Goal: Transaction & Acquisition: Book appointment/travel/reservation

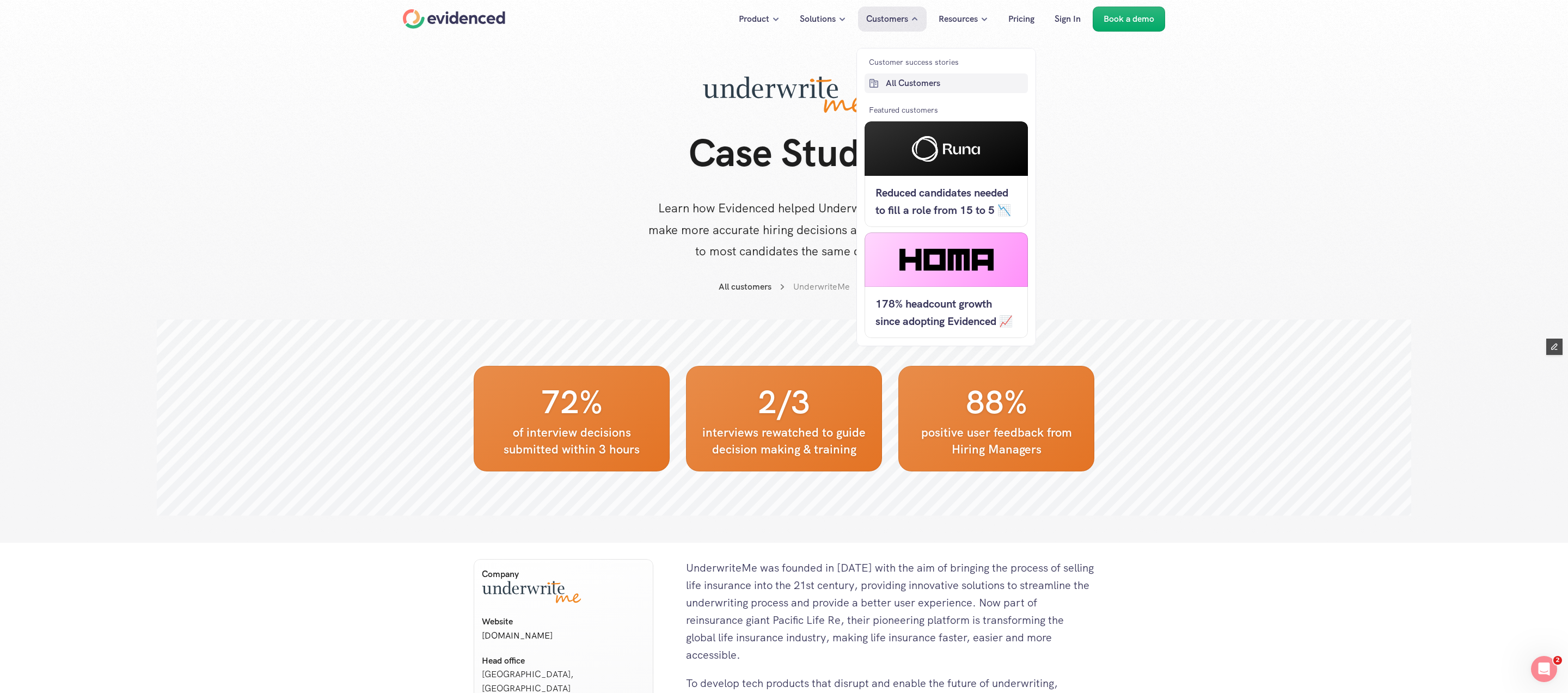
click at [888, 80] on p "All Customers" at bounding box center [955, 83] width 139 height 14
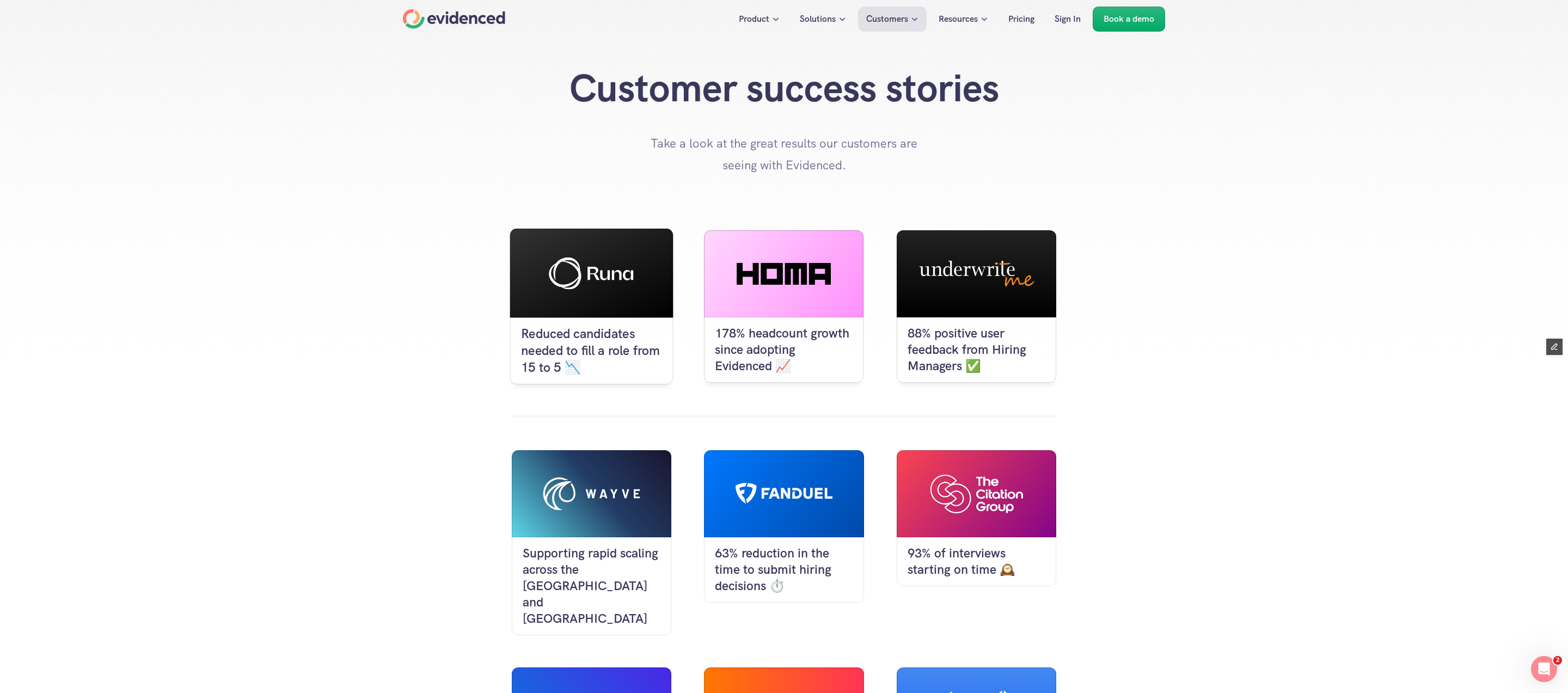
click at [623, 285] on use at bounding box center [591, 273] width 84 height 32
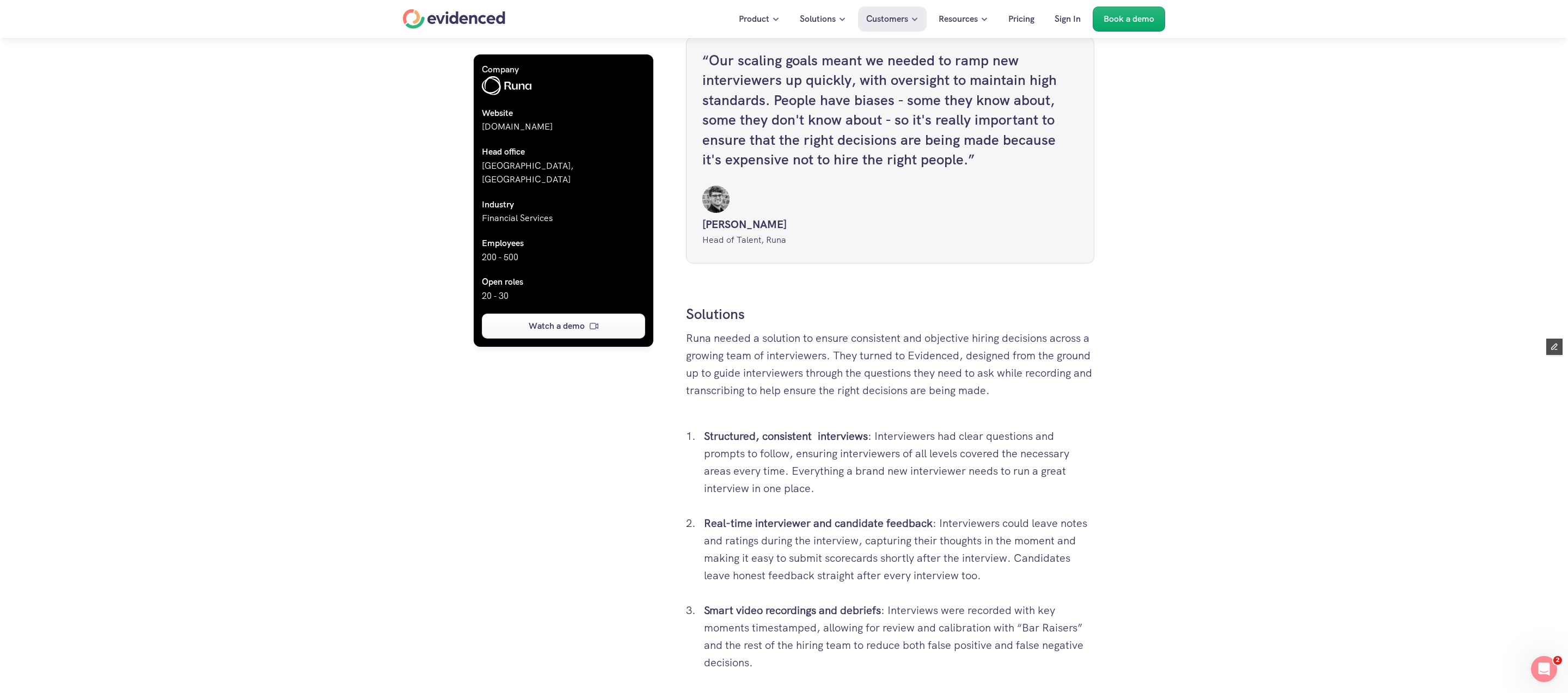
scroll to position [1314, 0]
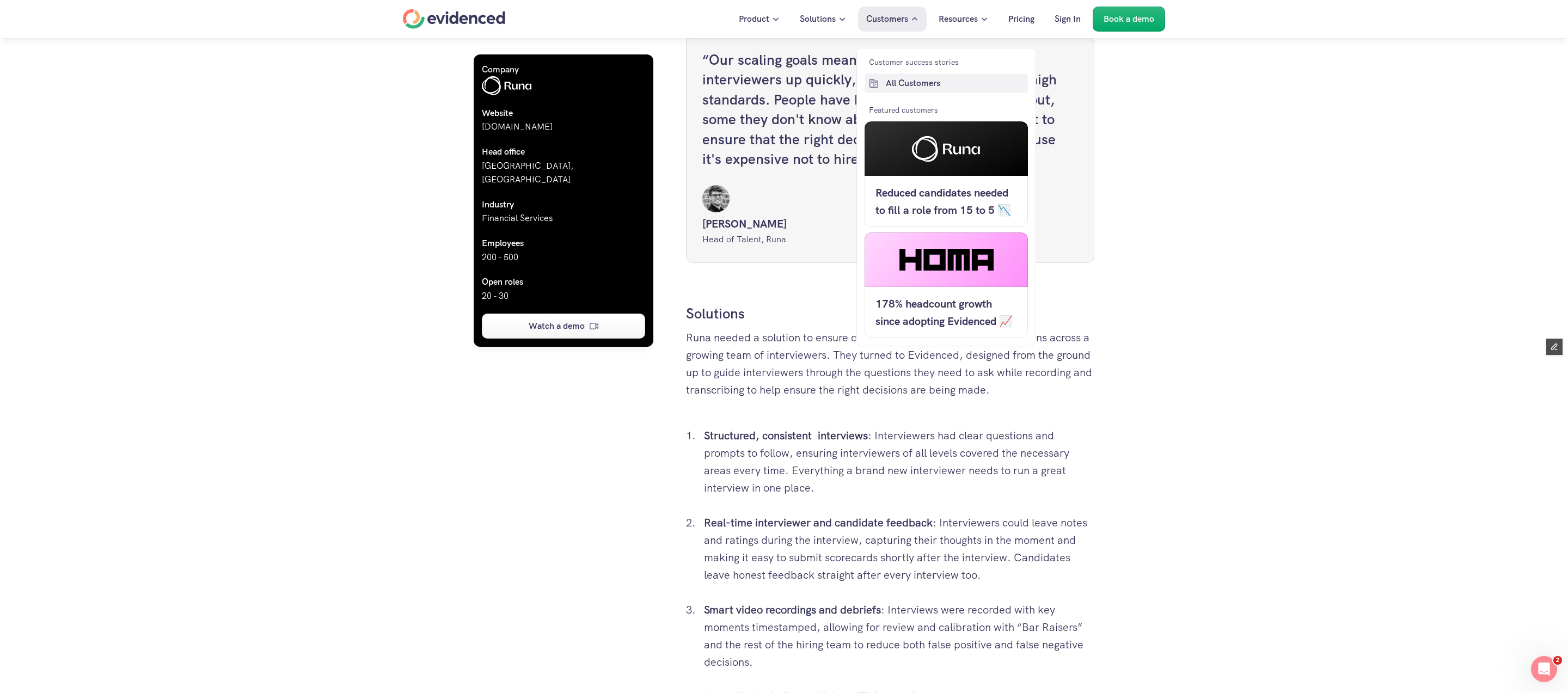
click at [904, 85] on p "All Customers" at bounding box center [955, 83] width 139 height 14
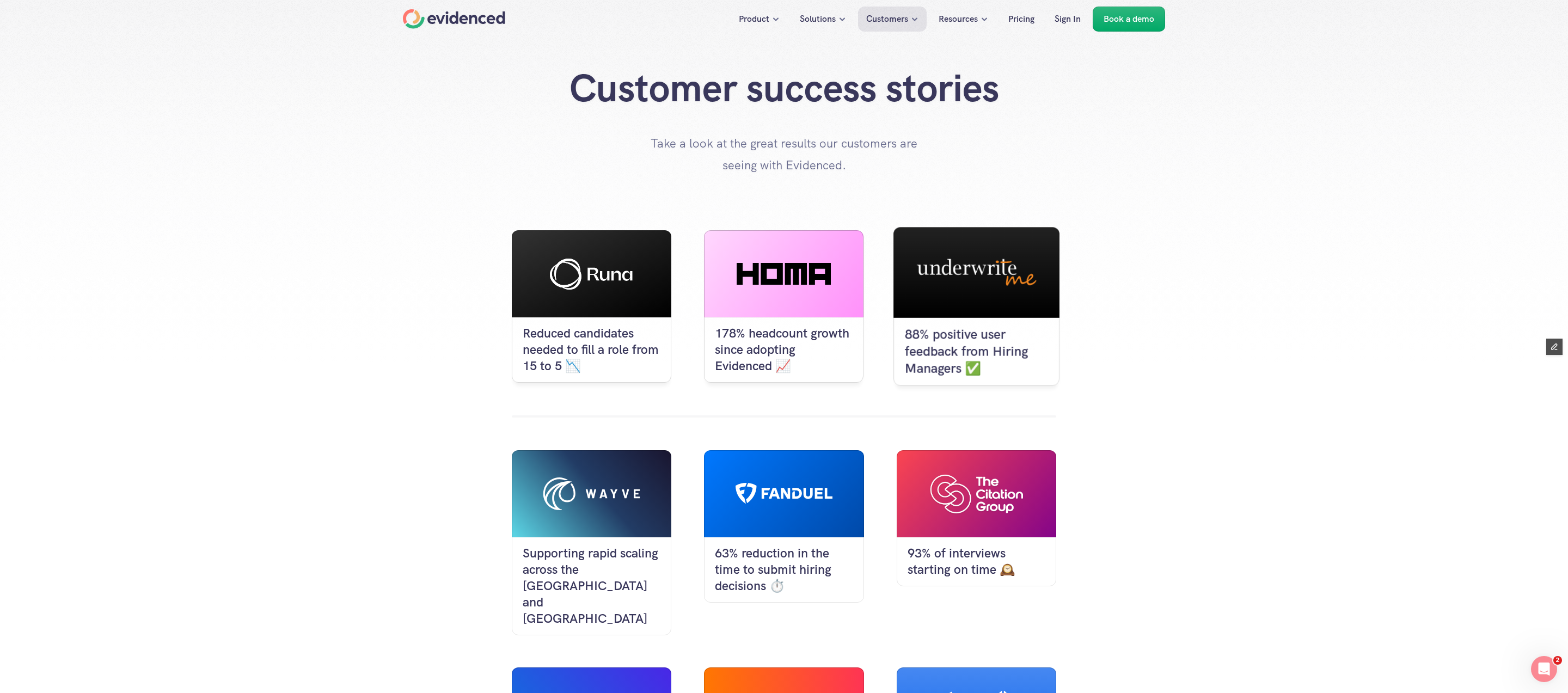
click at [958, 349] on p "88% positive user feedback from Hiring Managers ✅" at bounding box center [977, 351] width 144 height 50
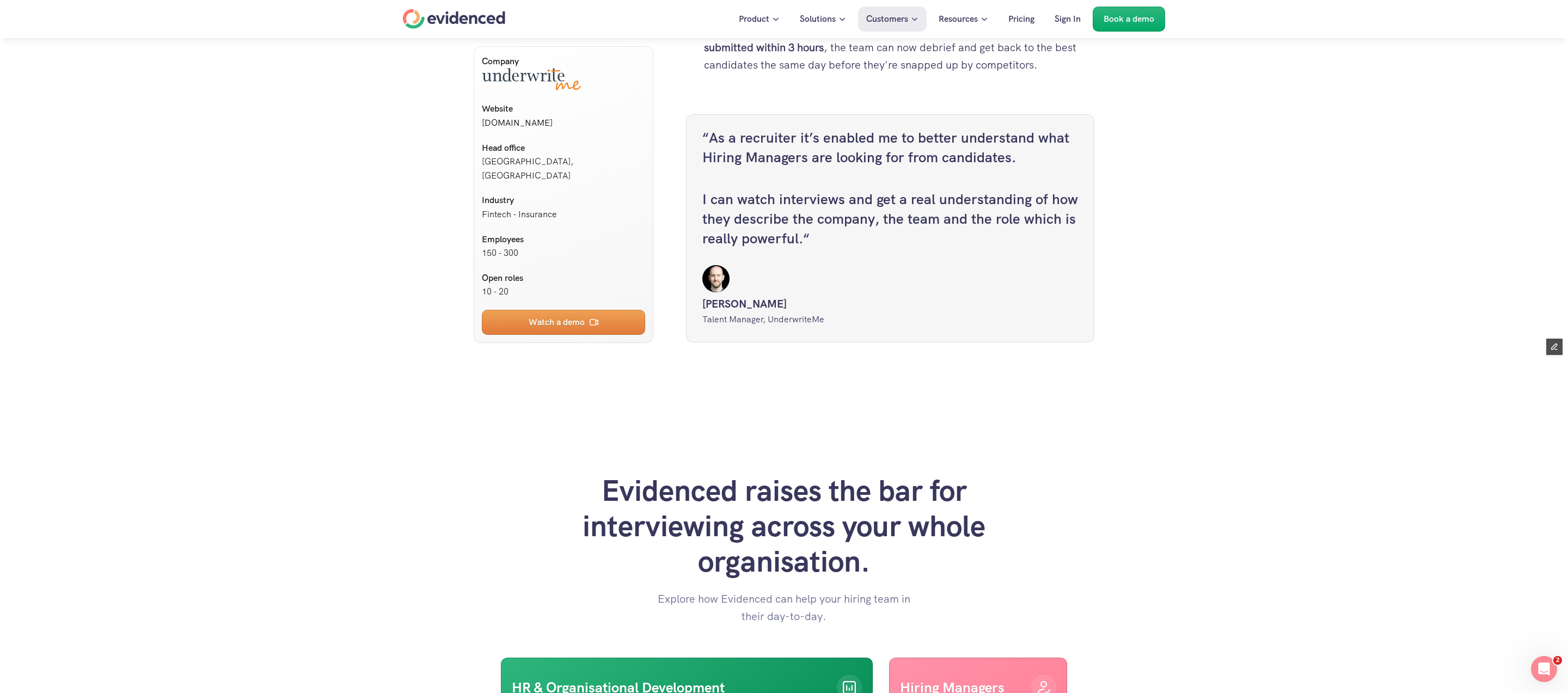
scroll to position [2829, 0]
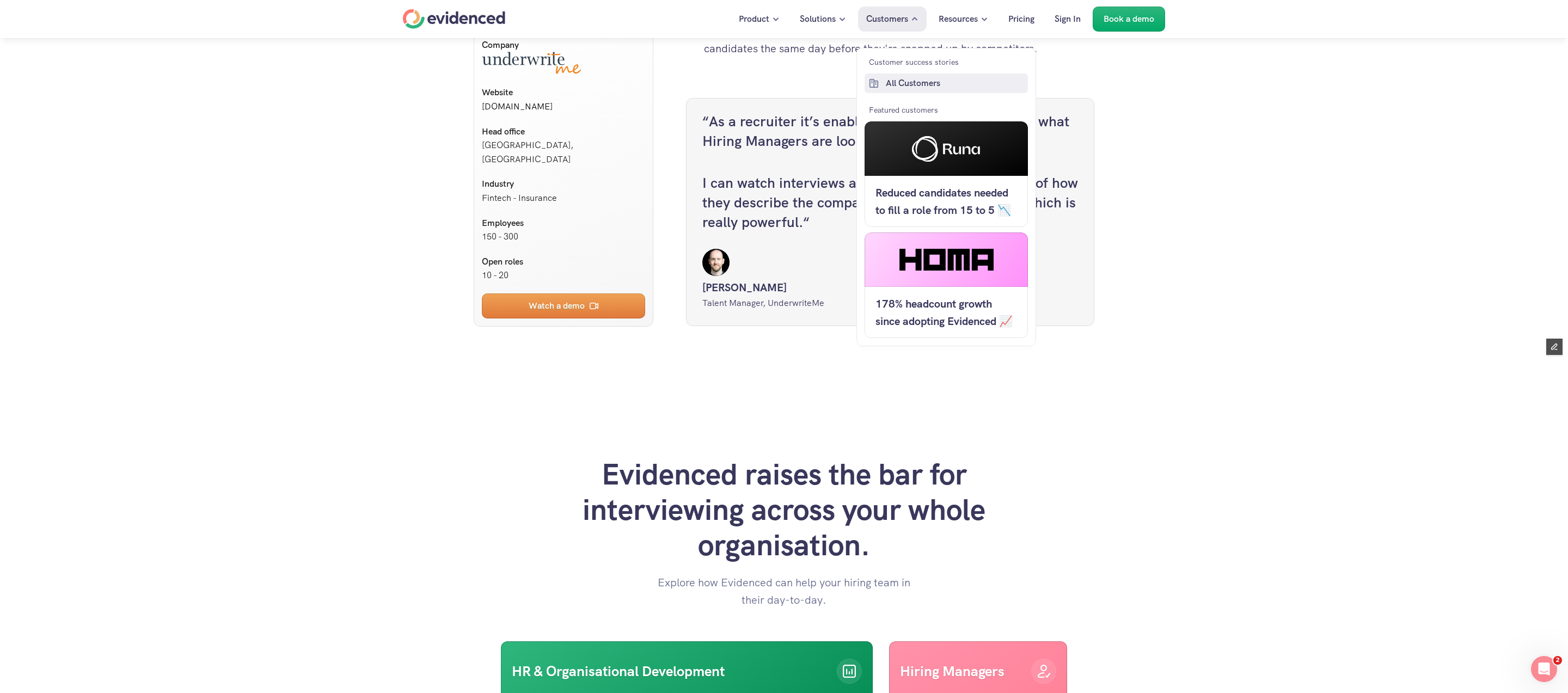
click at [917, 77] on p "All Customers" at bounding box center [955, 83] width 139 height 14
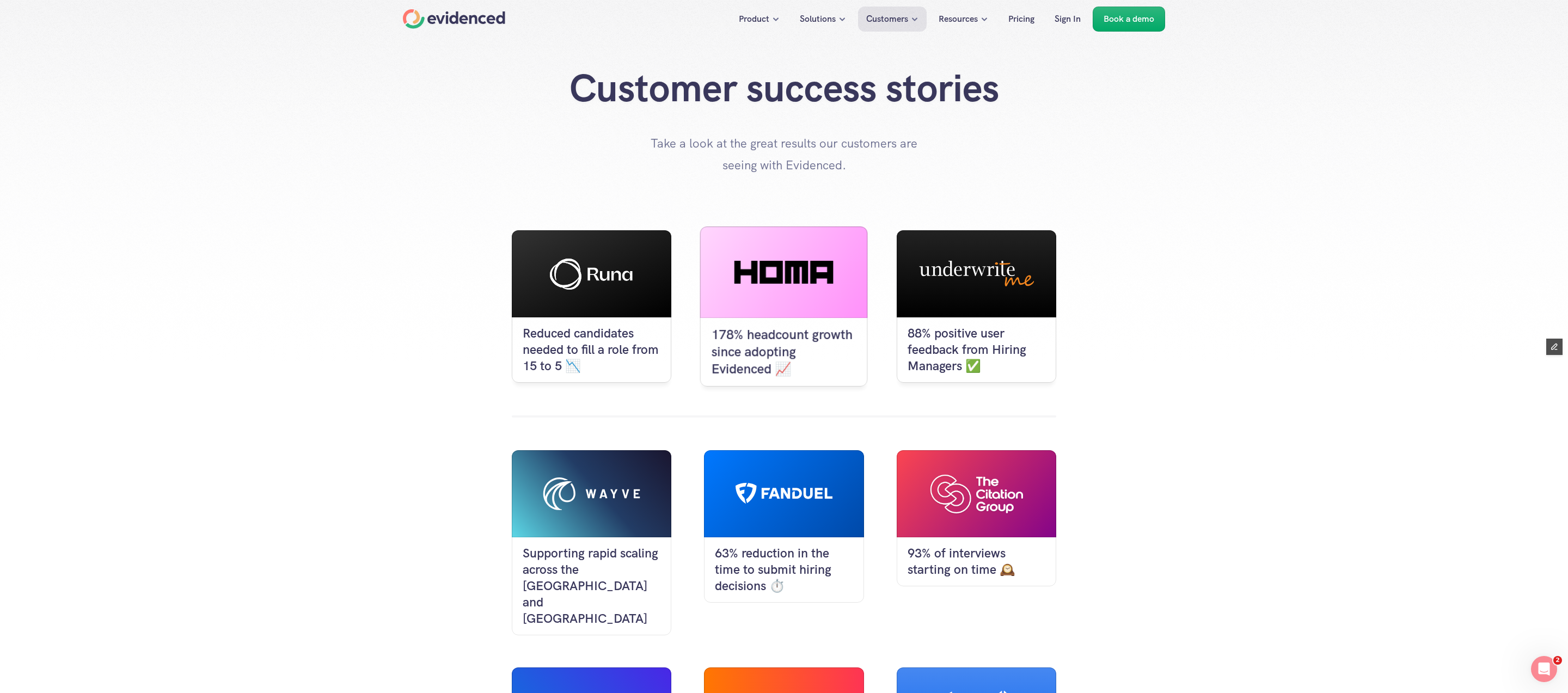
click at [786, 272] on use at bounding box center [784, 271] width 99 height 23
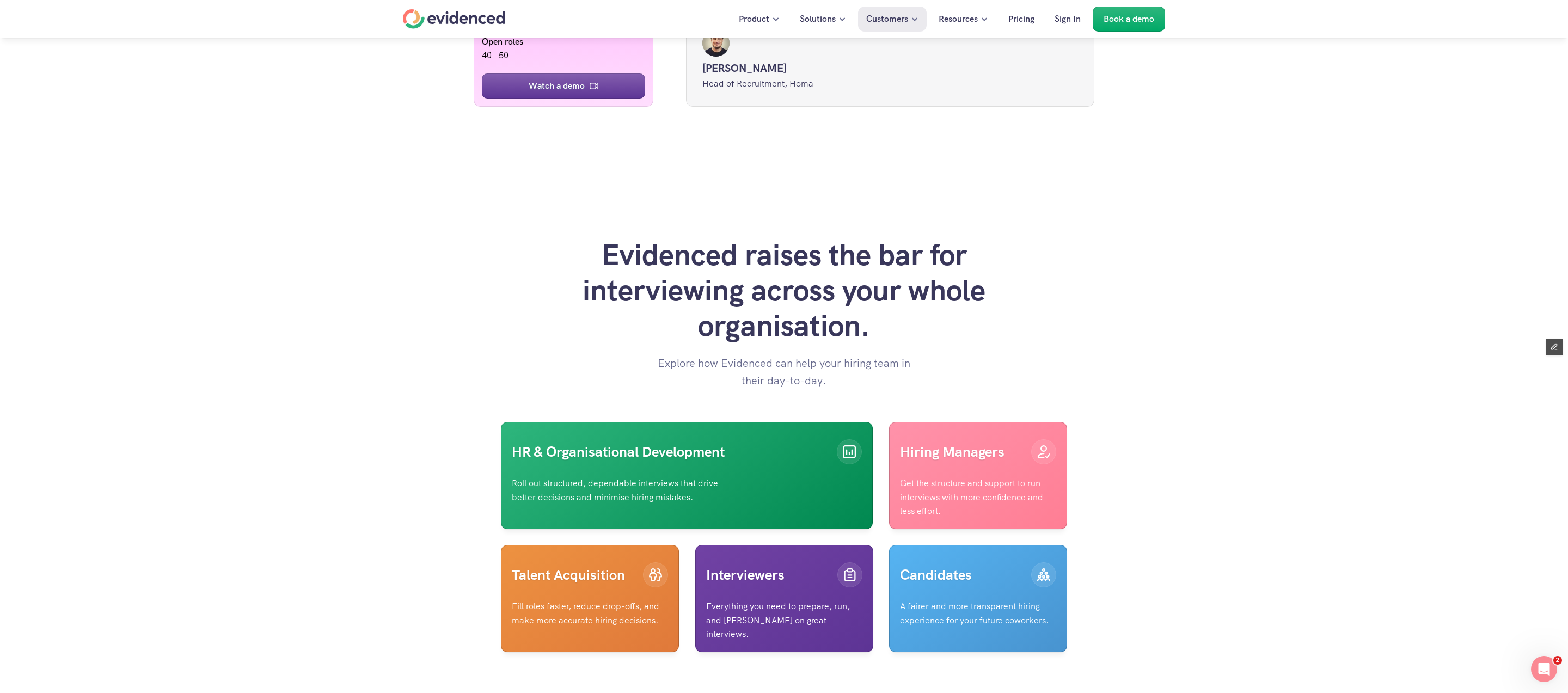
scroll to position [2864, 0]
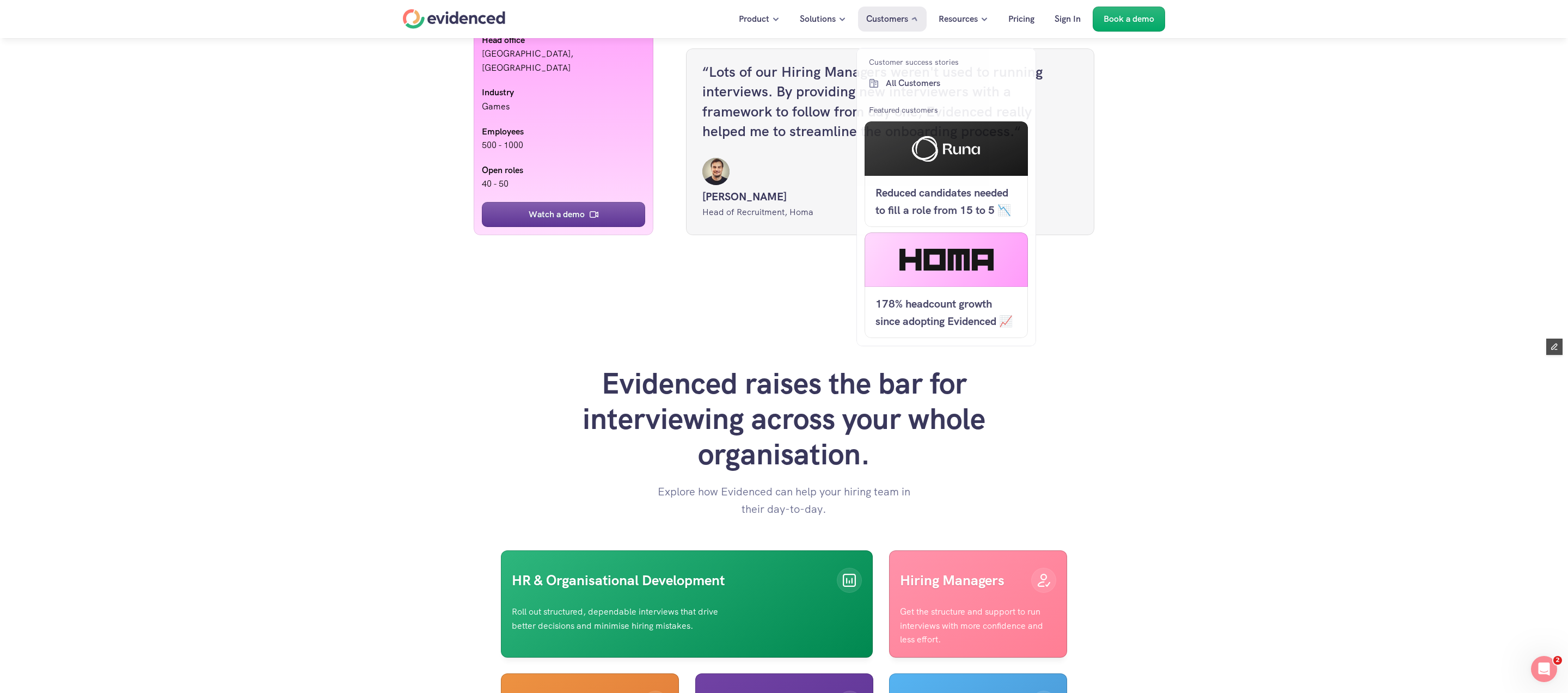
click at [896, 20] on p "Customers" at bounding box center [887, 19] width 42 height 14
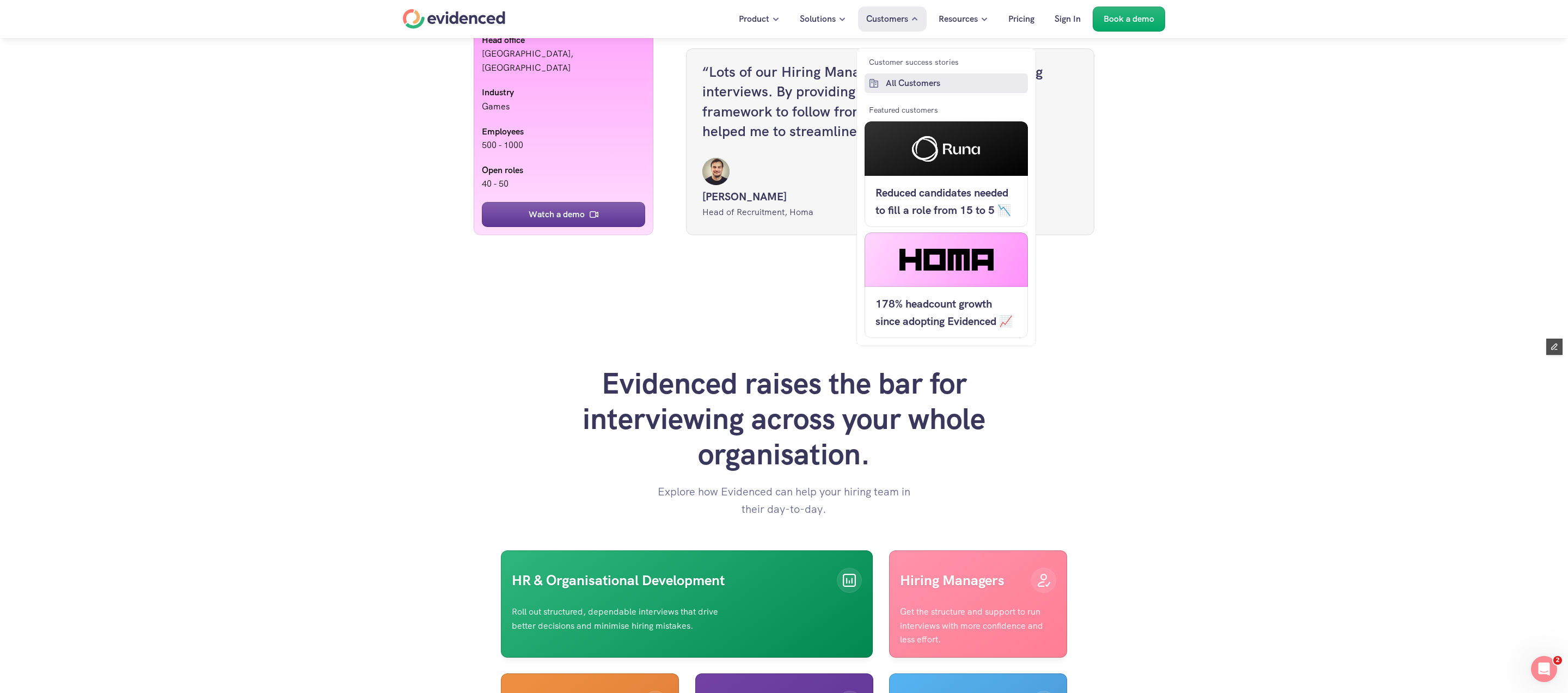
click at [913, 80] on p "All Customers" at bounding box center [955, 83] width 139 height 14
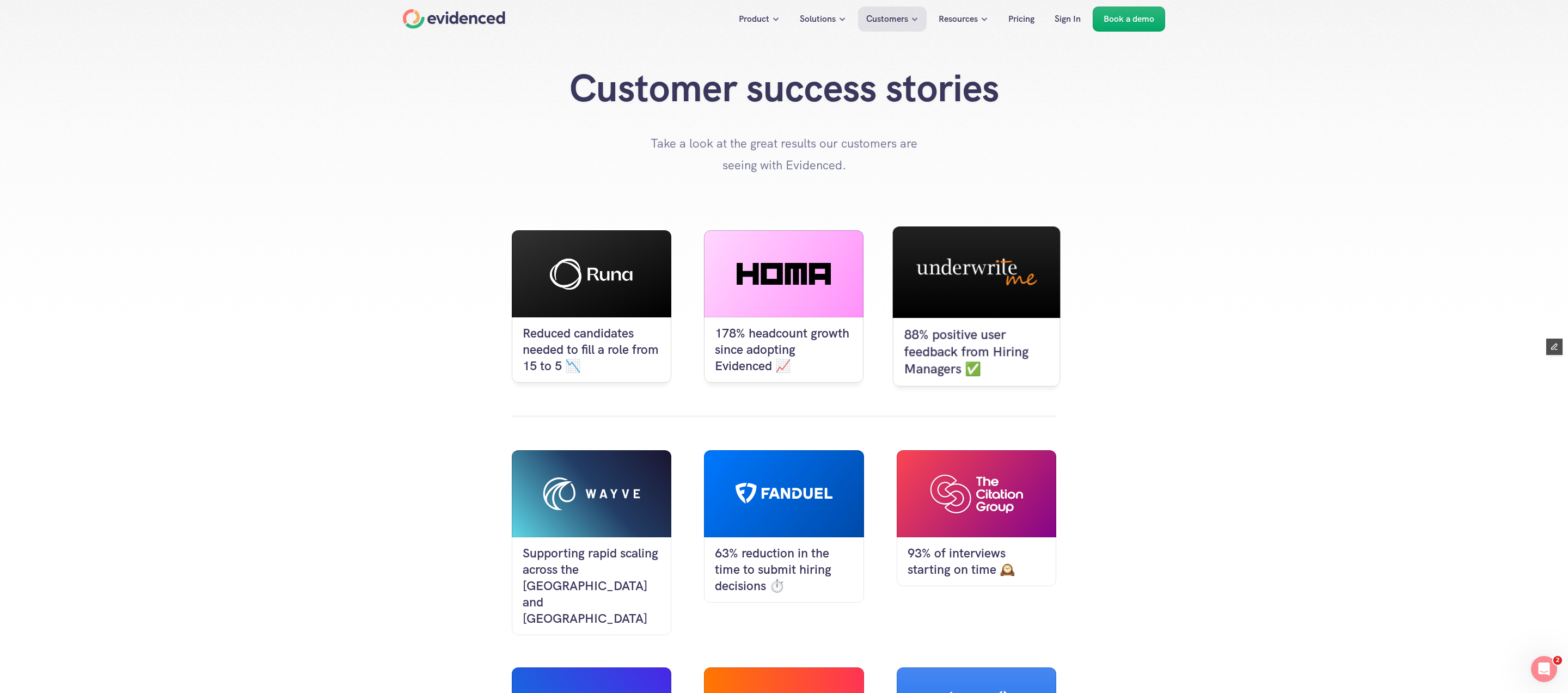
click at [977, 288] on div at bounding box center [976, 272] width 168 height 92
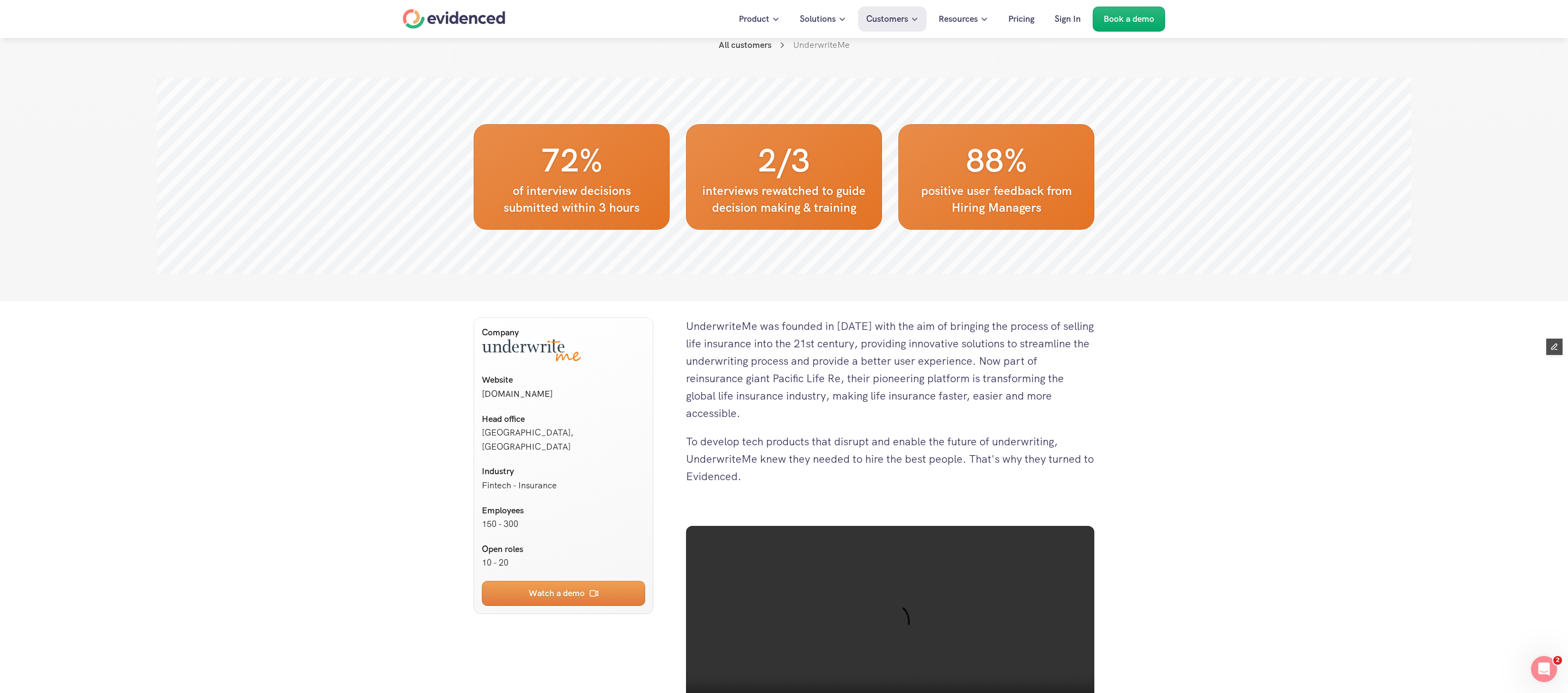
scroll to position [264, 0]
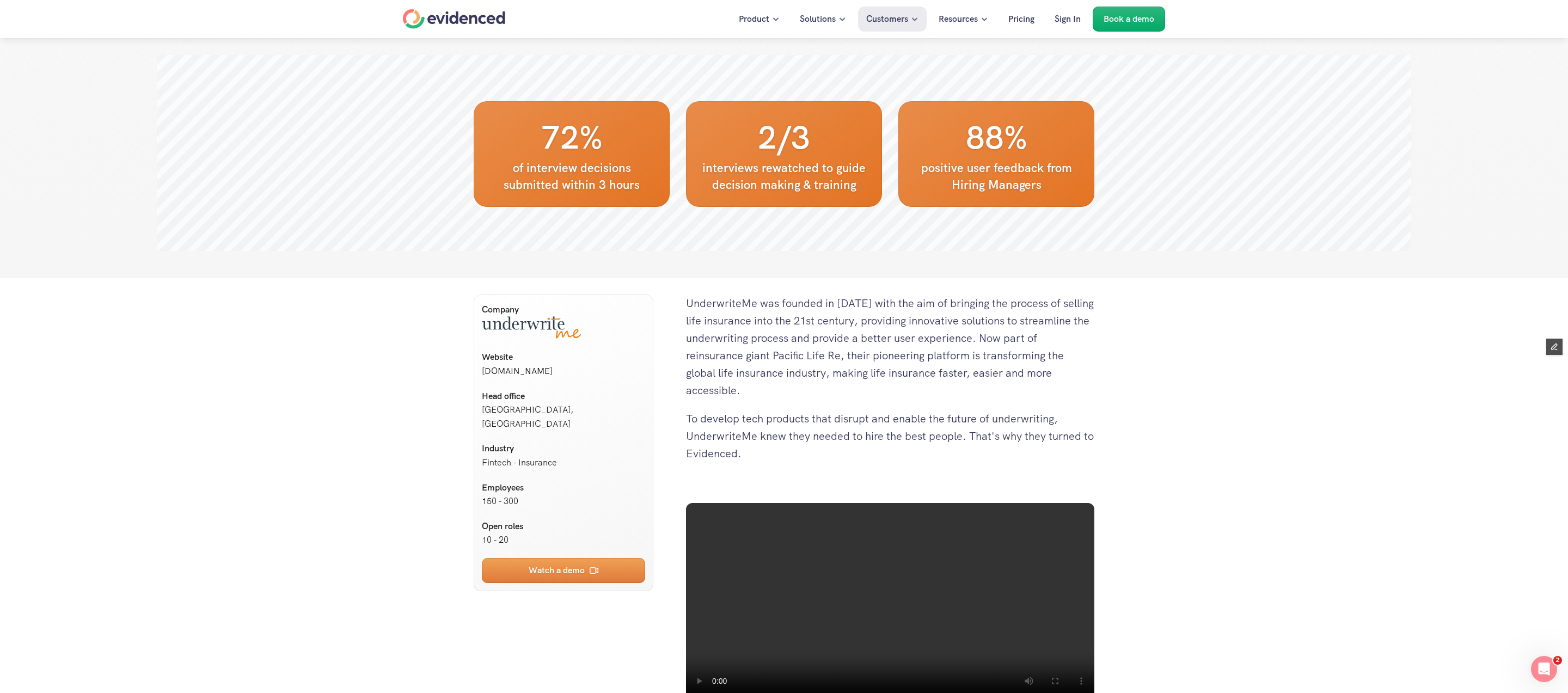
click at [1080, 267] on div at bounding box center [784, 7] width 1568 height 543
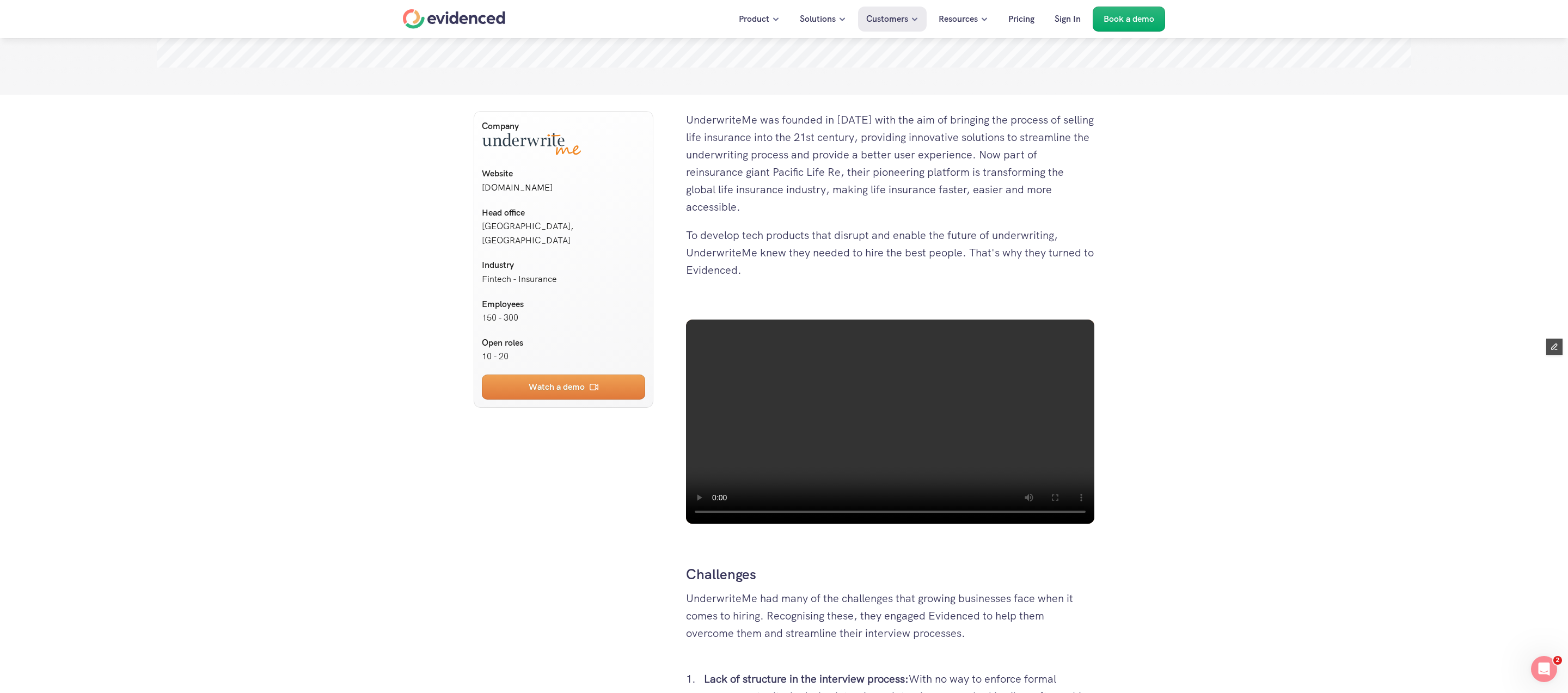
scroll to position [445, 0]
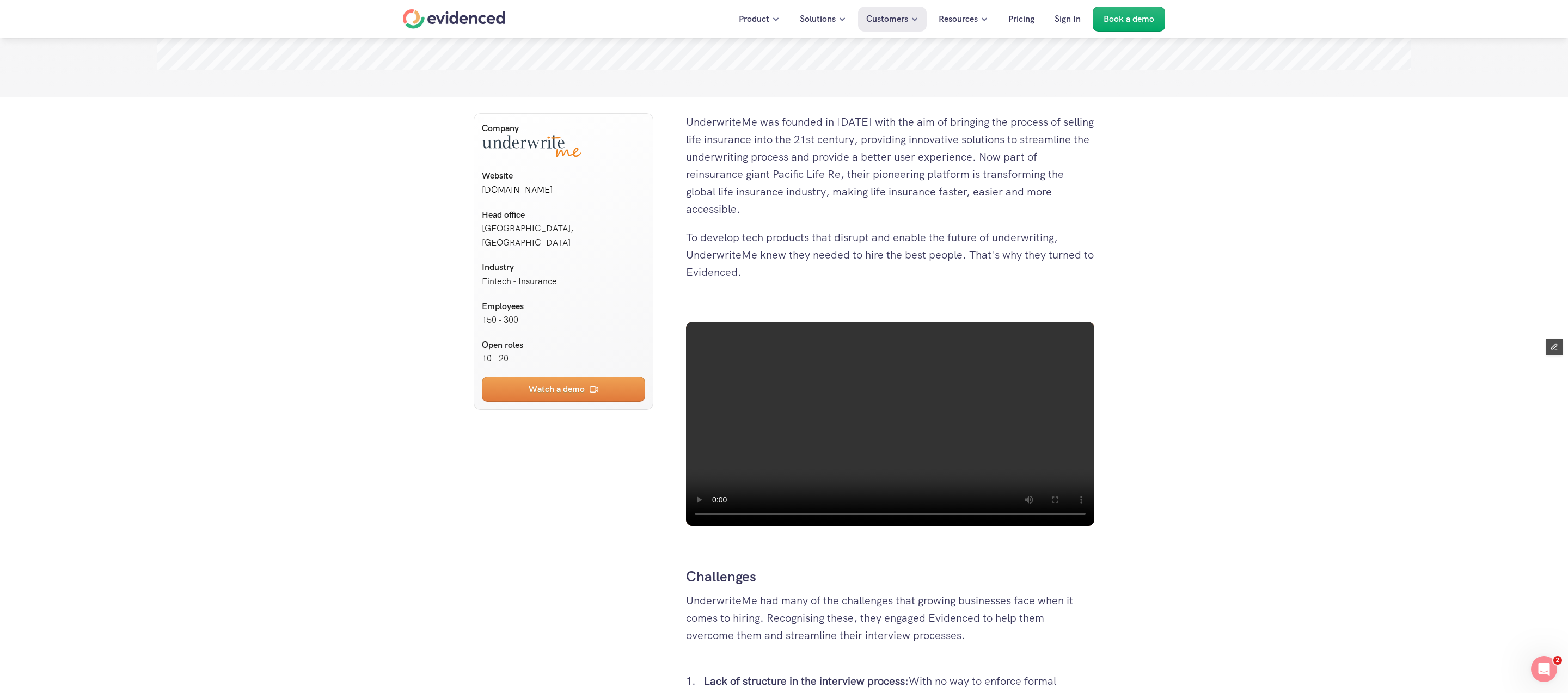
click at [1013, 485] on video at bounding box center [890, 424] width 408 height 204
click at [892, 491] on video at bounding box center [890, 424] width 408 height 204
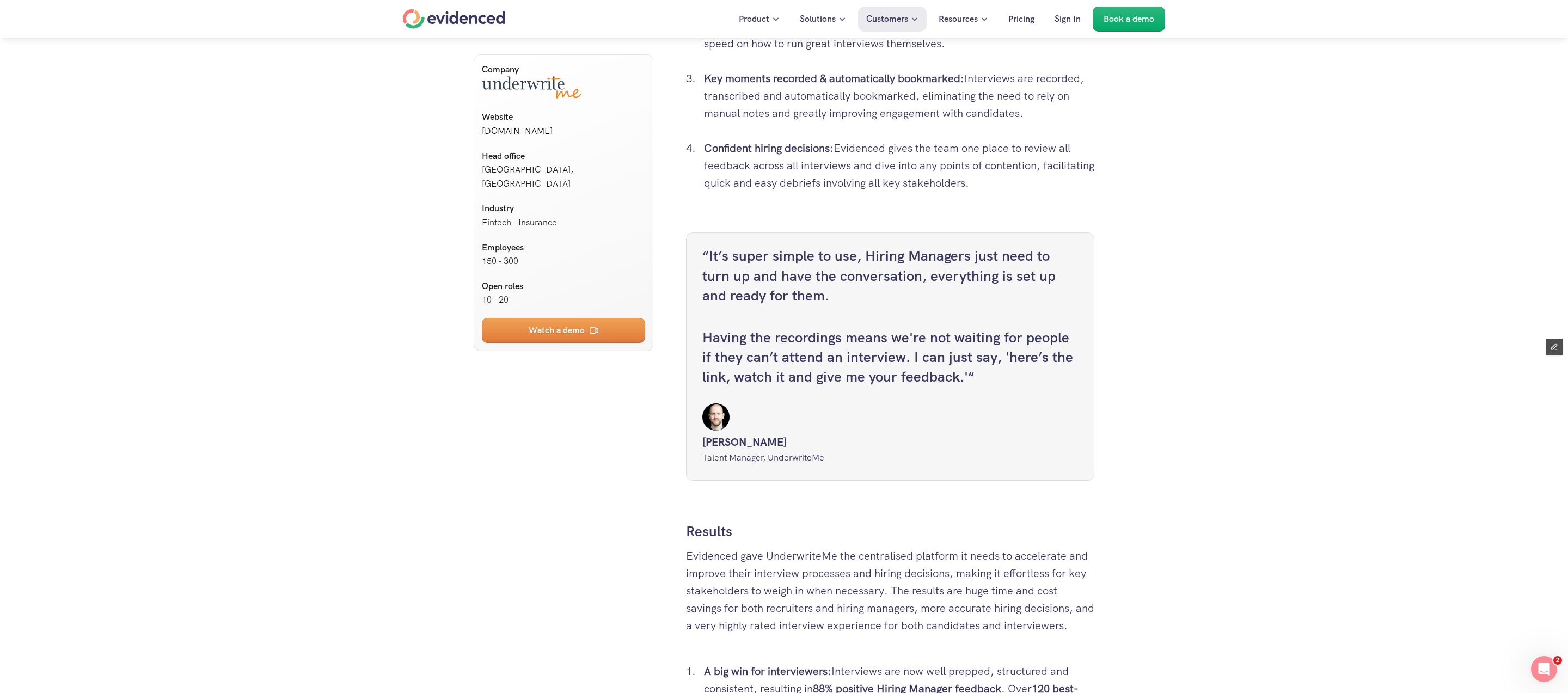
scroll to position [1525, 0]
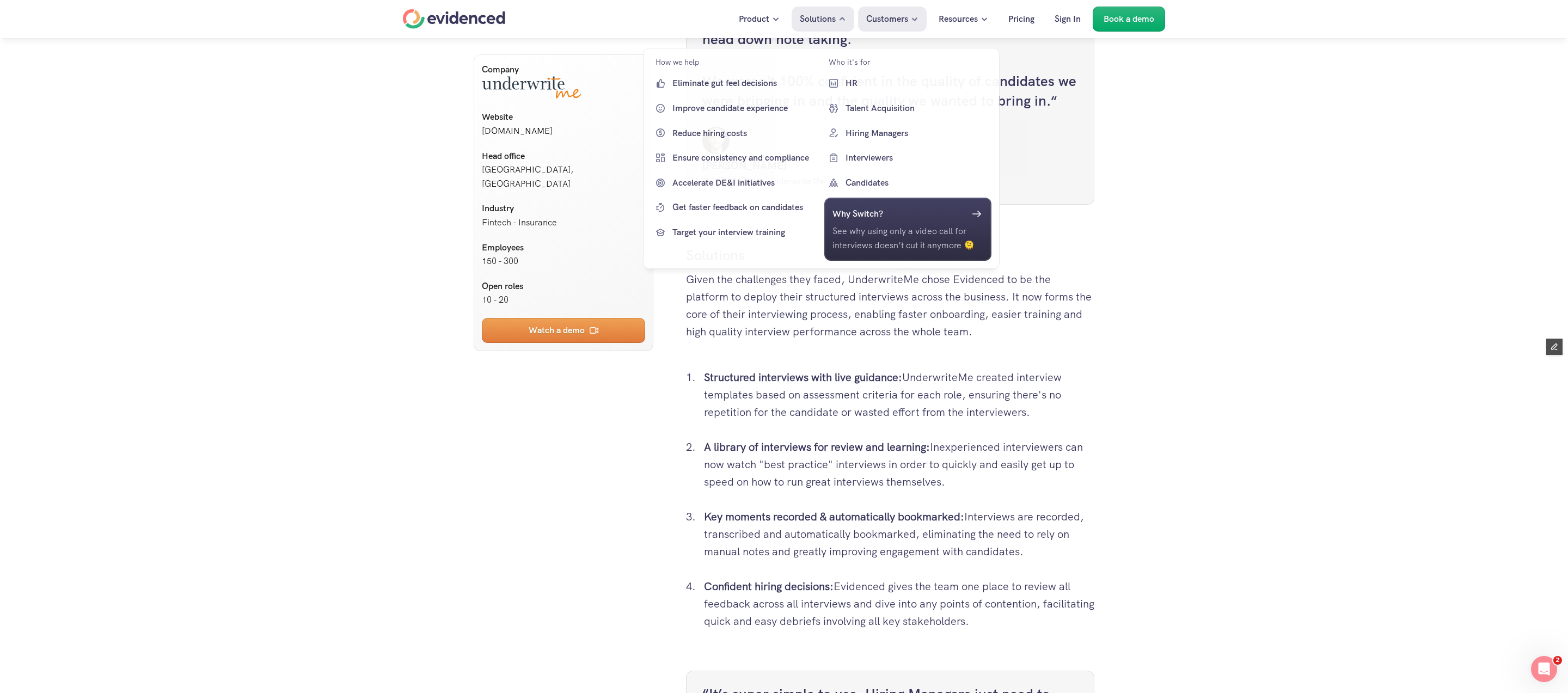
click at [794, 25] on div "Solutions" at bounding box center [822, 19] width 63 height 25
click at [833, 84] on icon at bounding box center [833, 83] width 13 height 13
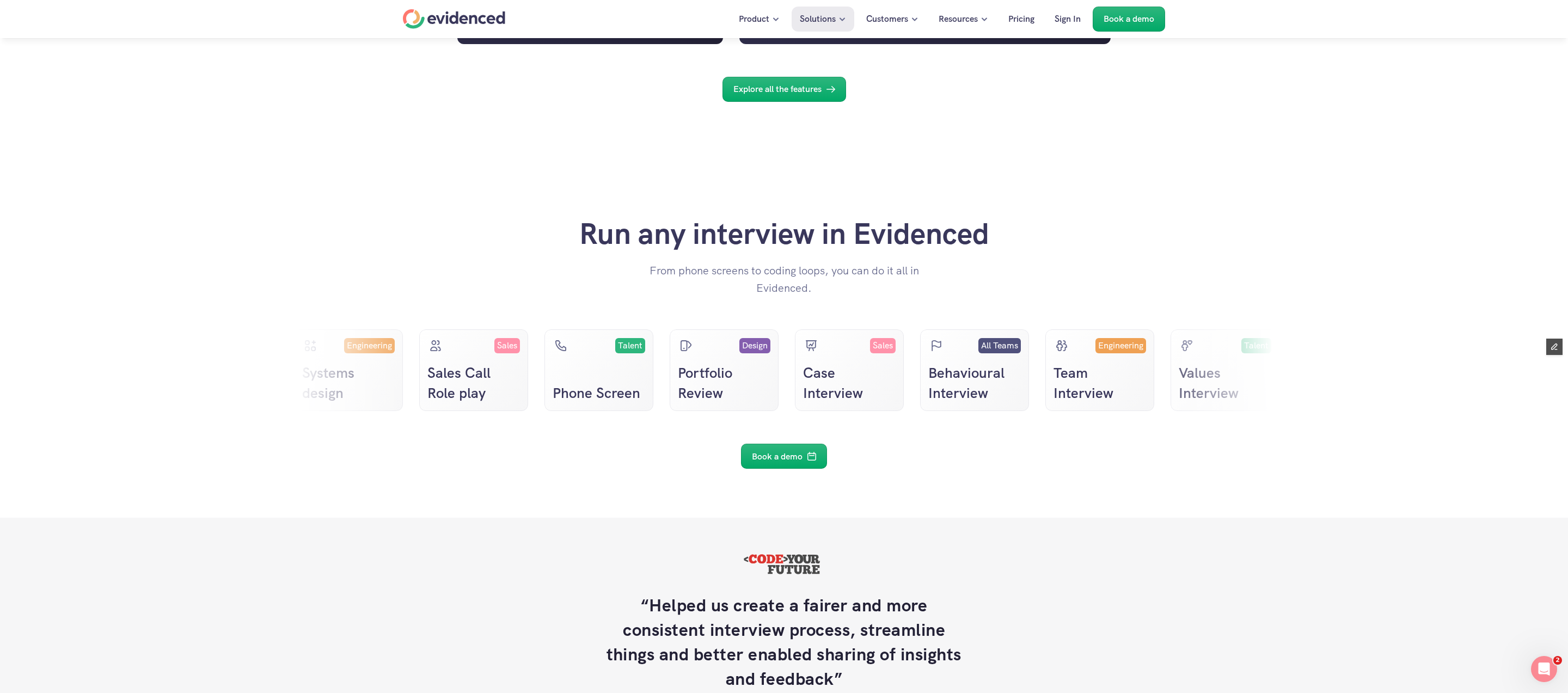
scroll to position [1902, 0]
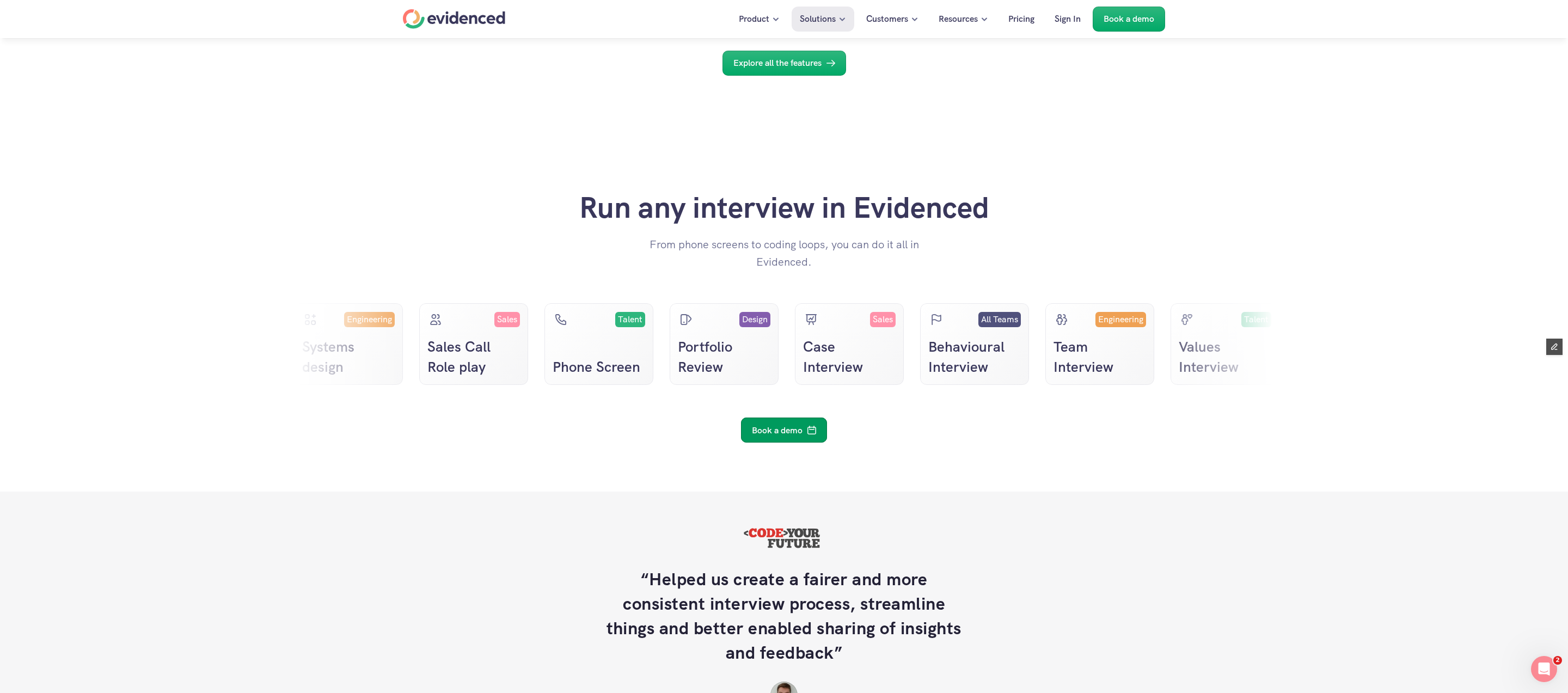
click at [801, 438] on p "Book a demo" at bounding box center [777, 431] width 50 height 14
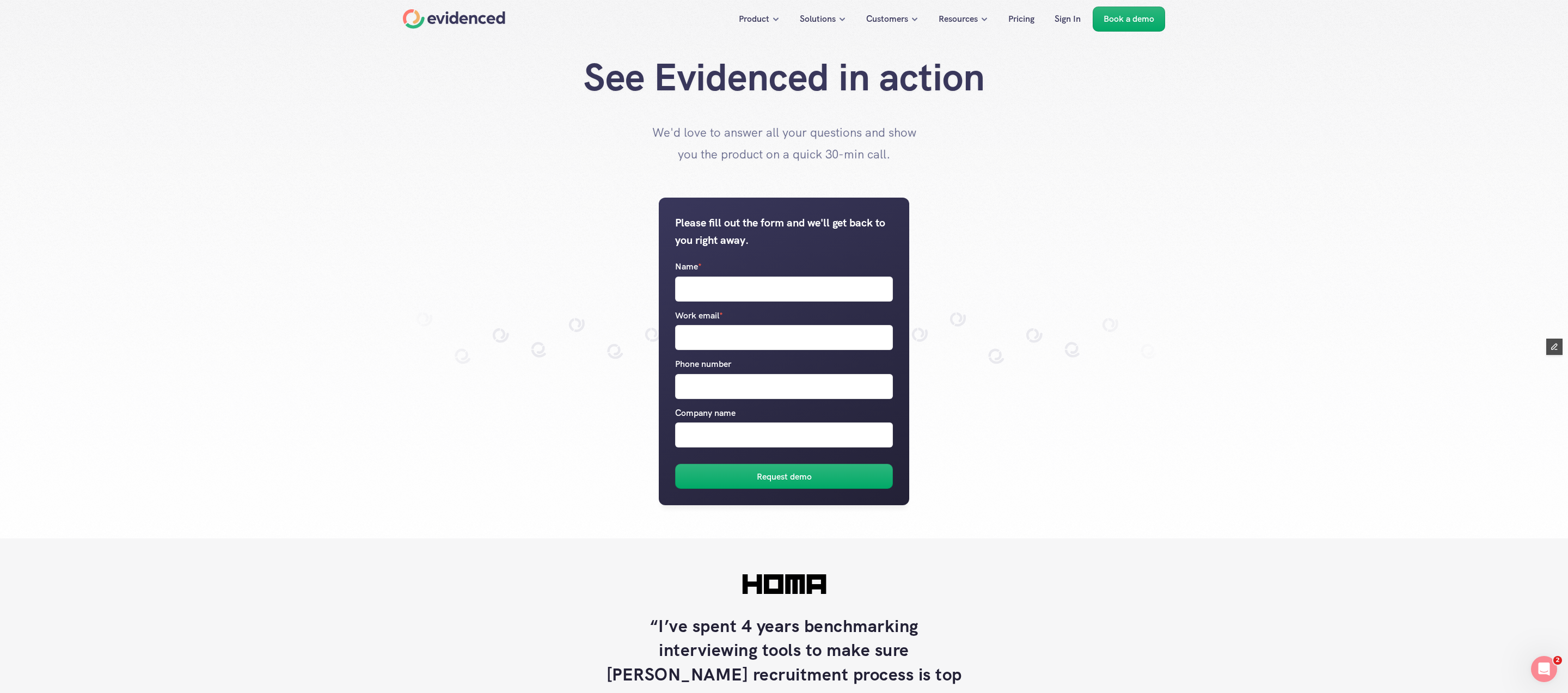
scroll to position [1902, 0]
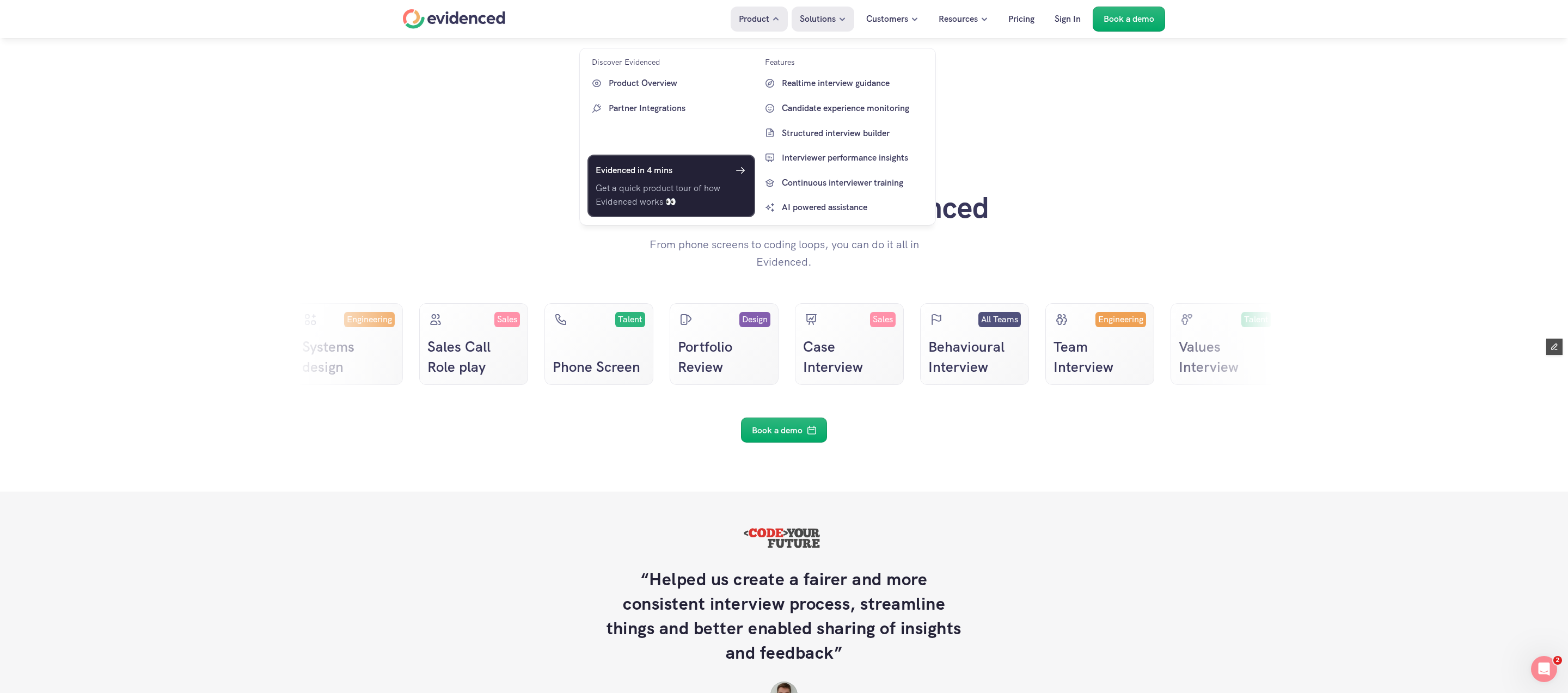
click at [695, 170] on div "Evidenced in 4 mins" at bounding box center [671, 170] width 152 height 15
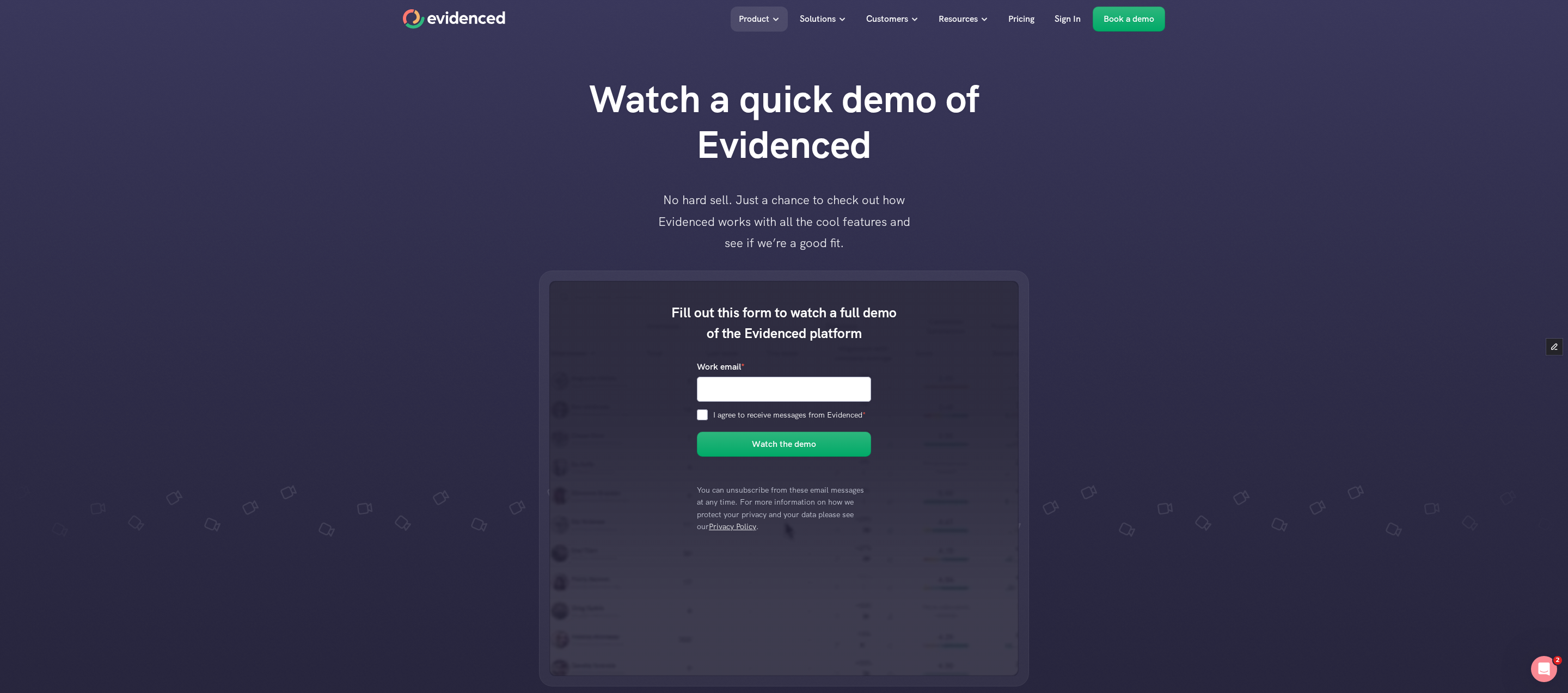
click at [477, 30] on nav "Product Solutions Customers Resources Pricing Sign In Book a demo" at bounding box center [784, 19] width 1568 height 38
click at [475, 17] on use "Home" at bounding box center [454, 19] width 102 height 19
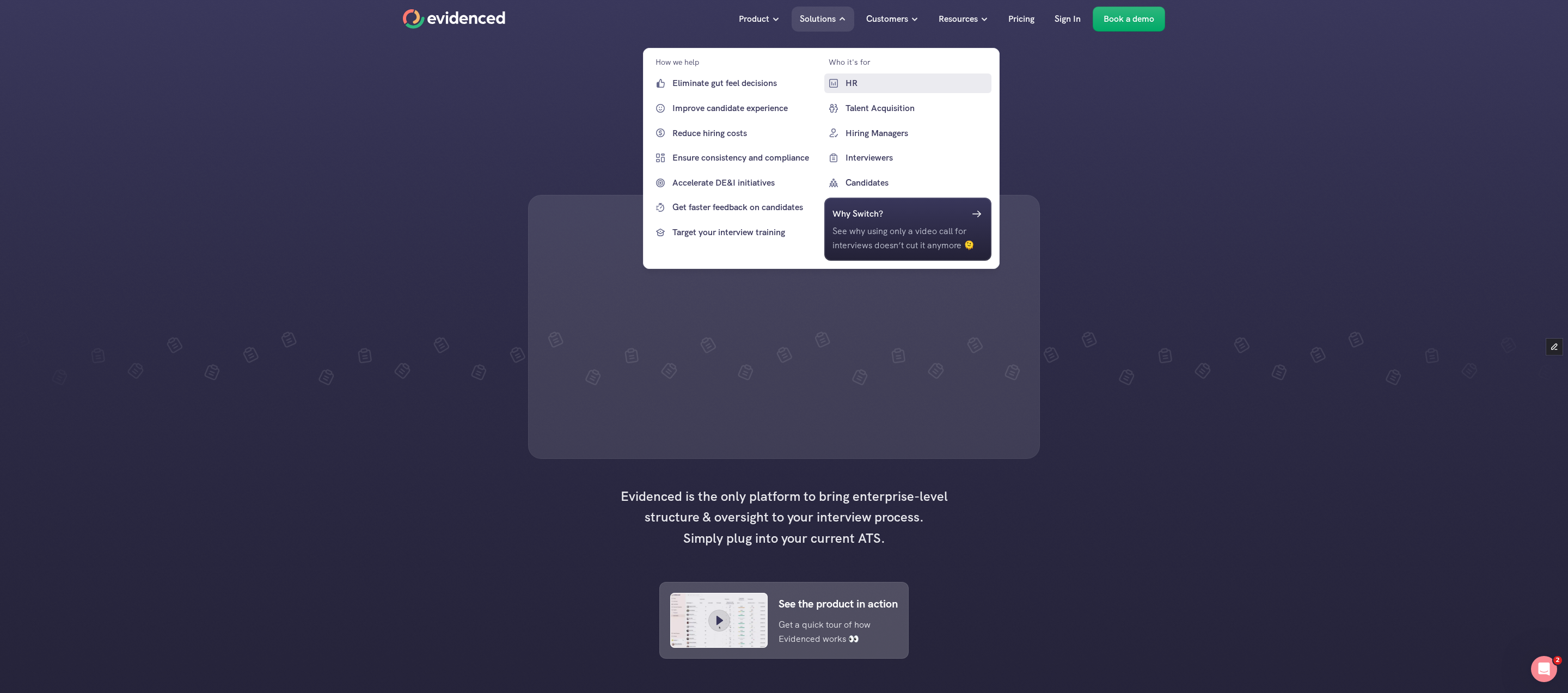
click at [854, 81] on p "HR" at bounding box center [917, 83] width 144 height 14
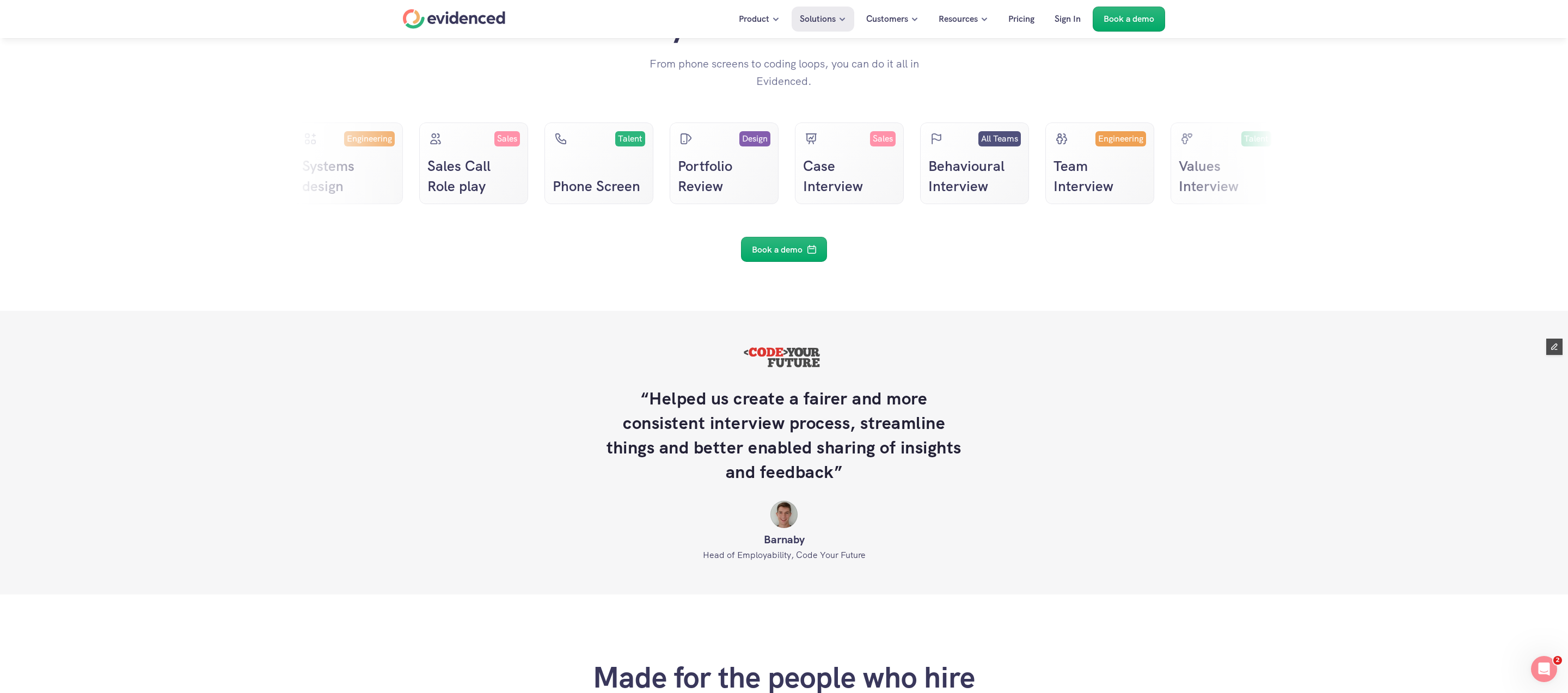
scroll to position [2094, 0]
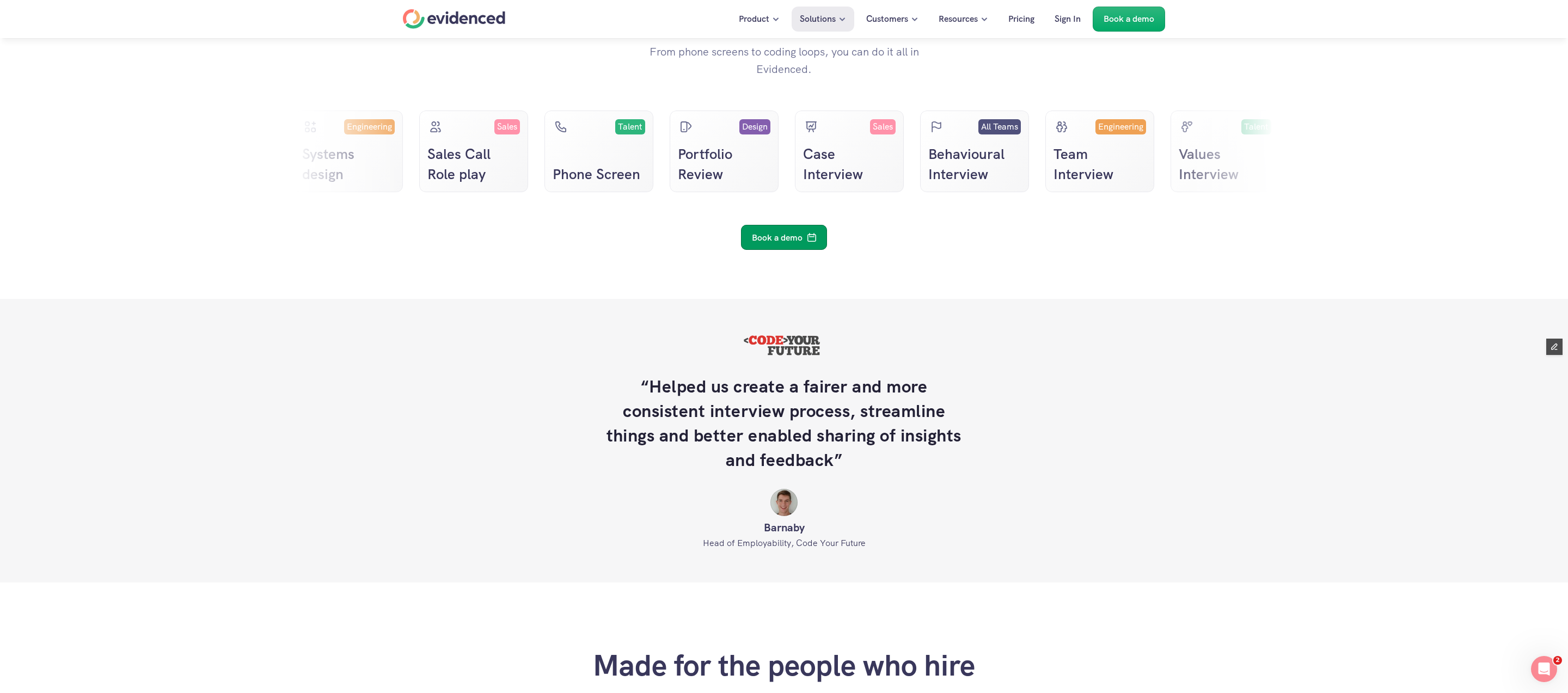
click at [766, 245] on p "Book a demo" at bounding box center [777, 238] width 50 height 14
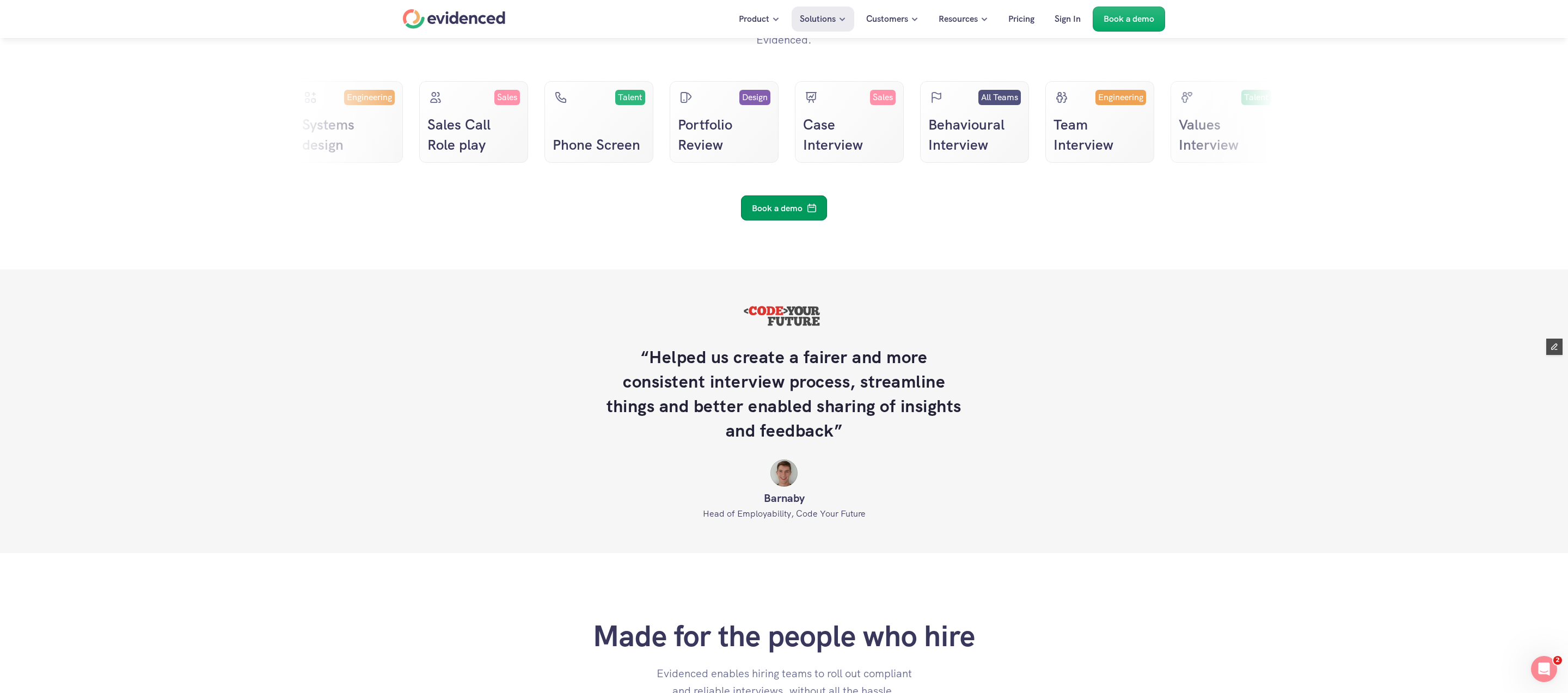
click at [784, 218] on link "Book a demo" at bounding box center [784, 208] width 86 height 25
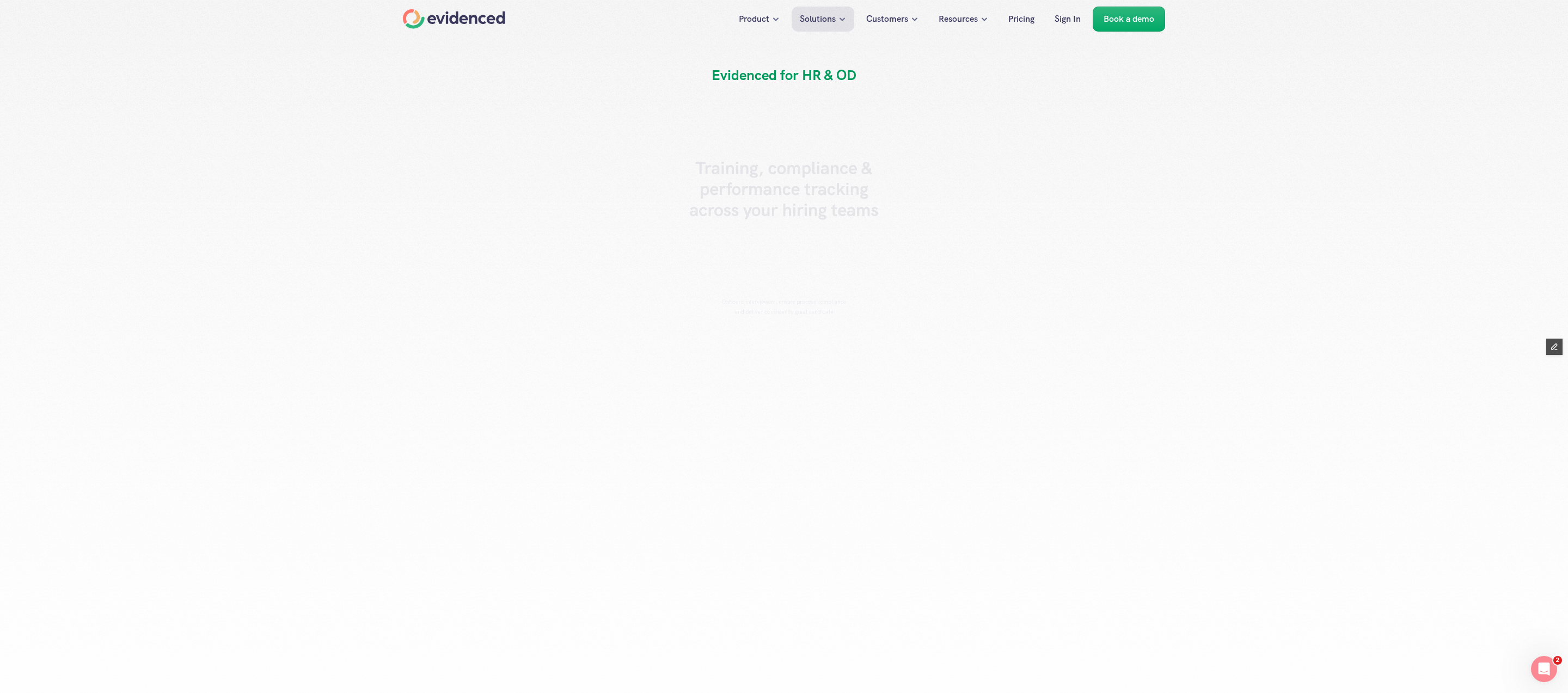
scroll to position [2123, 0]
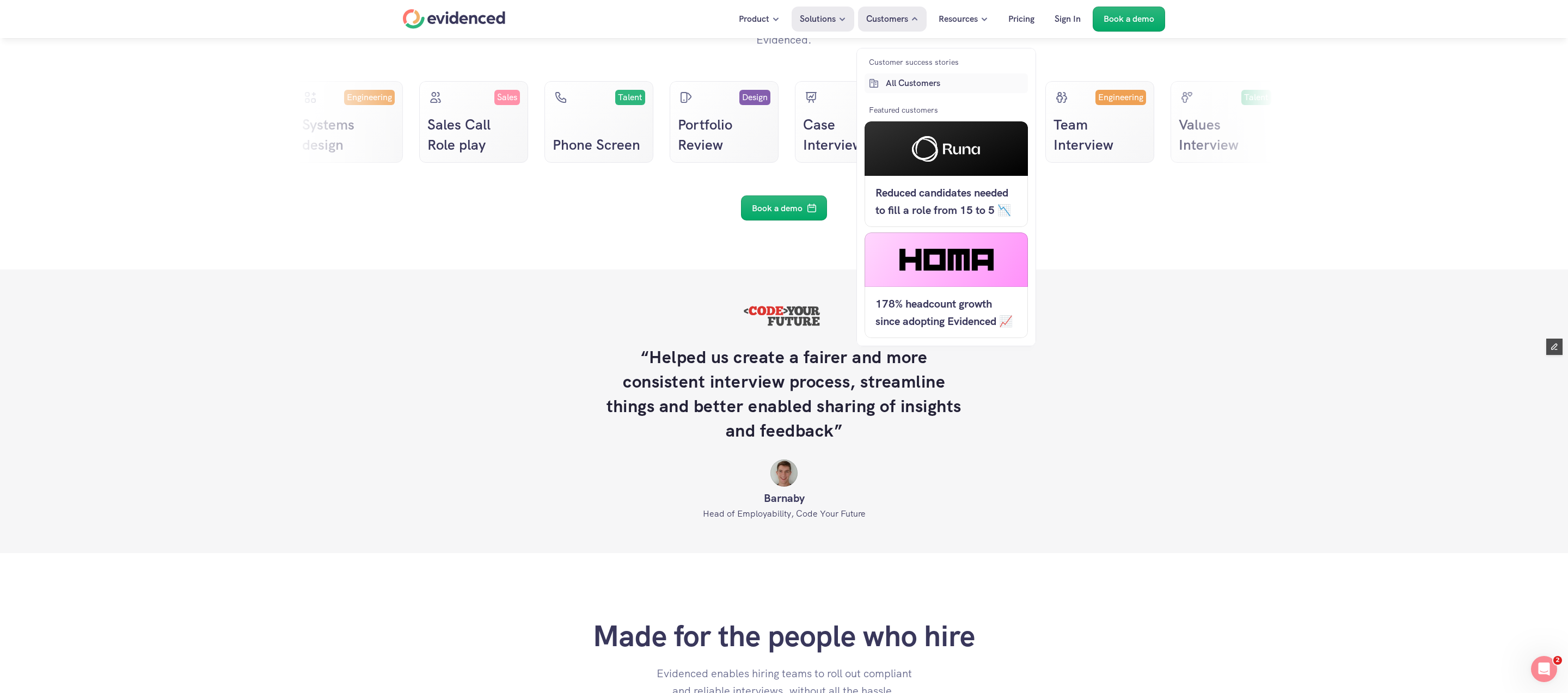
click at [915, 81] on p "All Customers" at bounding box center [955, 83] width 139 height 14
